Goal: Information Seeking & Learning: Learn about a topic

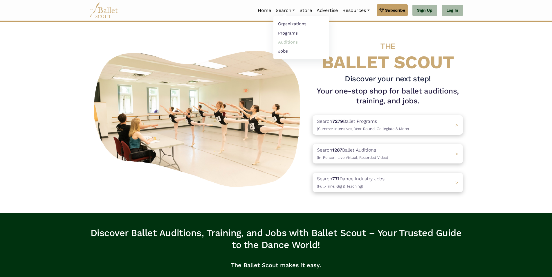
click at [286, 43] on link "Auditions" at bounding box center [301, 41] width 56 height 9
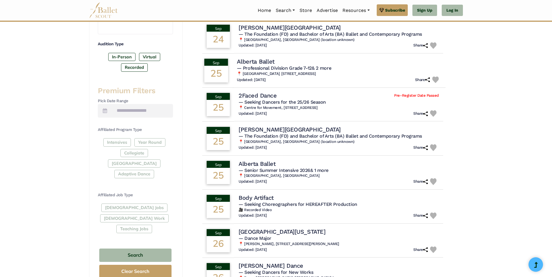
scroll to position [174, 0]
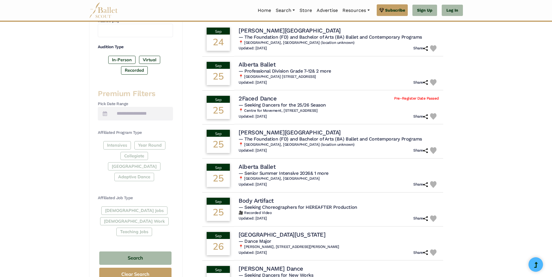
click at [125, 145] on div "Intensives Year Round Collegiate Post High School Adaptive Dance" at bounding box center [135, 162] width 75 height 42
click at [122, 146] on div "Intensives Year Round Collegiate Post High School Adaptive Dance" at bounding box center [135, 162] width 75 height 42
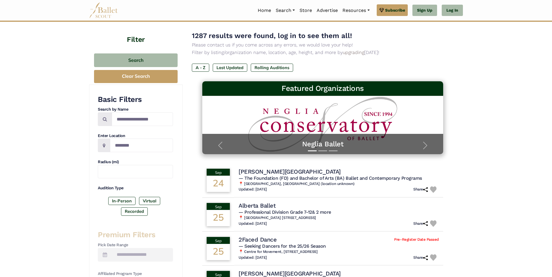
scroll to position [29, 0]
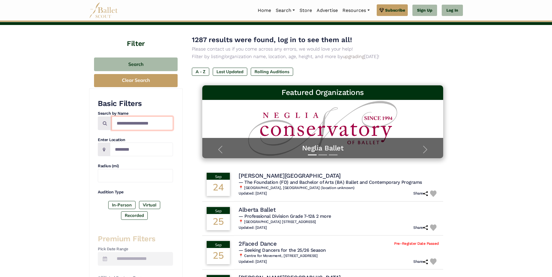
click at [163, 123] on input "Search by names..." at bounding box center [142, 123] width 61 height 14
drag, startPoint x: 163, startPoint y: 123, endPoint x: 116, endPoint y: 117, distance: 47.3
click at [116, 117] on input "Search by names..." at bounding box center [142, 123] width 61 height 14
type input "**********"
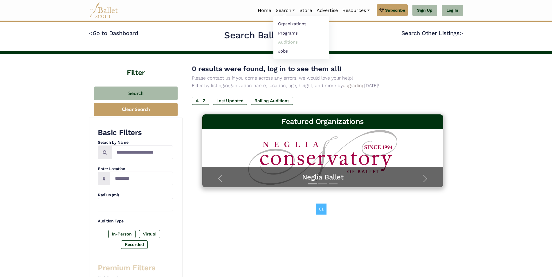
click at [288, 42] on link "Auditions" at bounding box center [301, 41] width 56 height 9
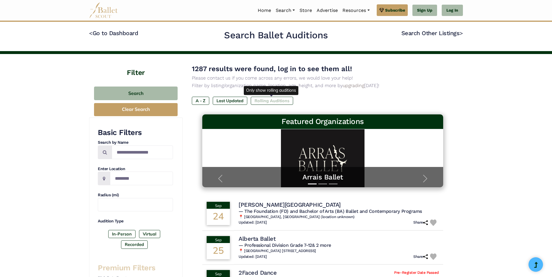
click at [276, 101] on label "Rolling Auditions" at bounding box center [272, 101] width 42 height 8
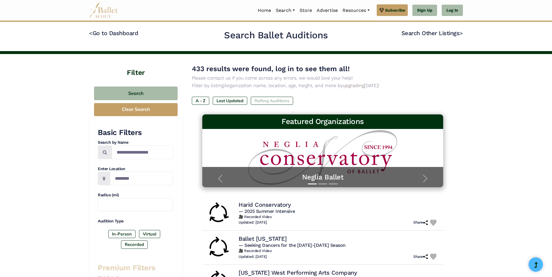
click at [271, 98] on label "Rolling Auditions" at bounding box center [272, 101] width 42 height 8
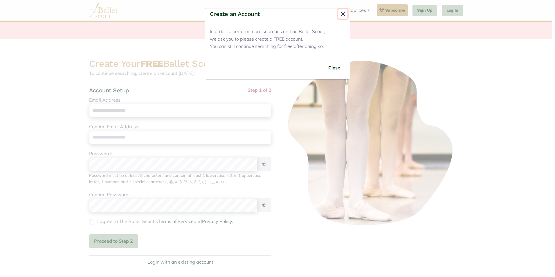
click at [343, 17] on button "Close" at bounding box center [342, 13] width 9 height 9
